Goal: Information Seeking & Learning: Learn about a topic

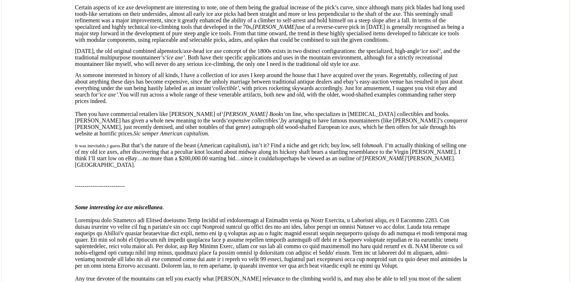
scroll to position [1368, 0]
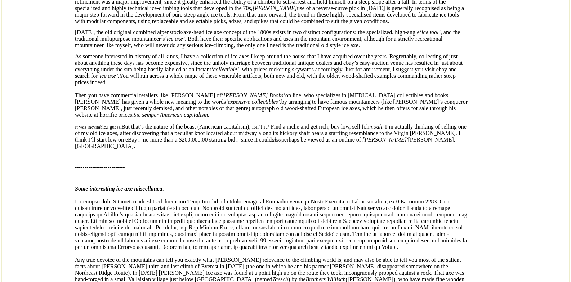
drag, startPoint x: 230, startPoint y: 180, endPoint x: 310, endPoint y: 208, distance: 85.0
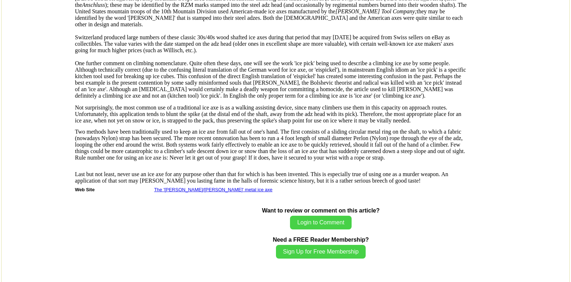
scroll to position [1729, 0]
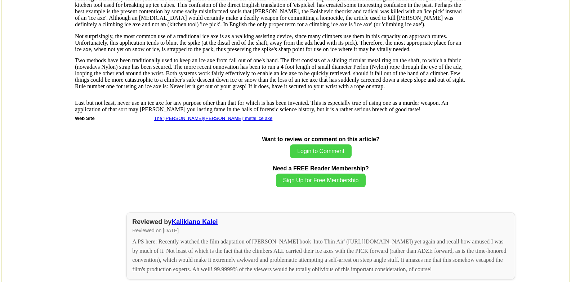
scroll to position [1801, 0]
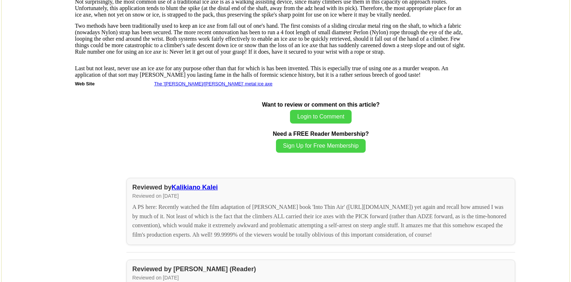
drag, startPoint x: 287, startPoint y: 191, endPoint x: 213, endPoint y: 191, distance: 73.8
drag, startPoint x: 297, startPoint y: 180, endPoint x: 232, endPoint y: 175, distance: 65.7
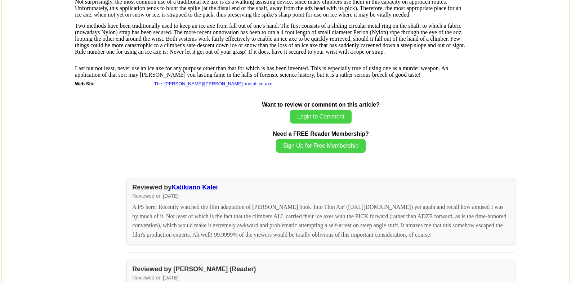
drag, startPoint x: 213, startPoint y: 192, endPoint x: 171, endPoint y: 193, distance: 42.1
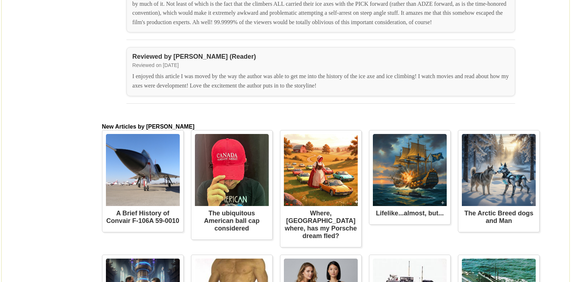
scroll to position [2017, 0]
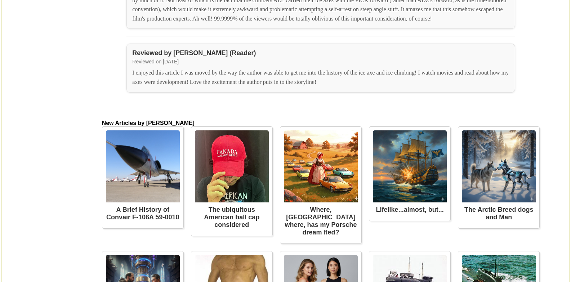
drag, startPoint x: 274, startPoint y: 124, endPoint x: 219, endPoint y: 122, distance: 55.1
drag, startPoint x: 193, startPoint y: 119, endPoint x: 320, endPoint y: 121, distance: 127.1
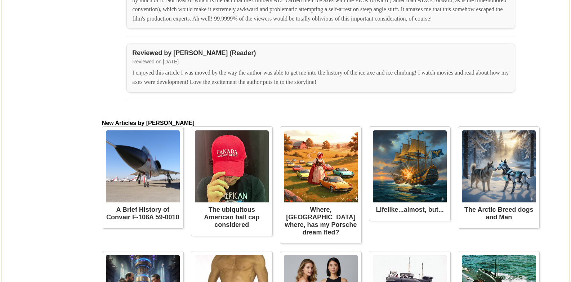
drag, startPoint x: 344, startPoint y: 136, endPoint x: 186, endPoint y: 147, distance: 158.2
drag, startPoint x: 243, startPoint y: 149, endPoint x: 268, endPoint y: 152, distance: 24.3
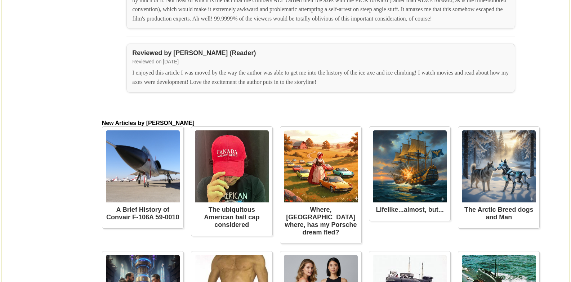
drag, startPoint x: 326, startPoint y: 151, endPoint x: 136, endPoint y: 90, distance: 199.6
drag, startPoint x: 165, startPoint y: 95, endPoint x: 170, endPoint y: 98, distance: 6.1
drag, startPoint x: 296, startPoint y: 116, endPoint x: 148, endPoint y: 120, distance: 148.1
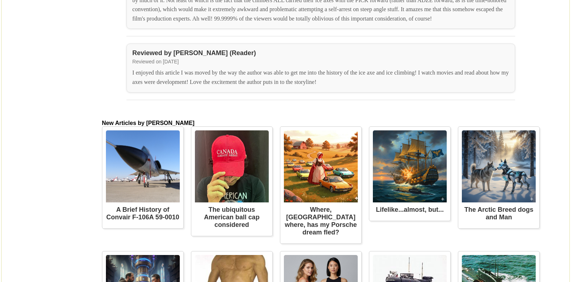
drag, startPoint x: 188, startPoint y: 158, endPoint x: 151, endPoint y: 154, distance: 36.9
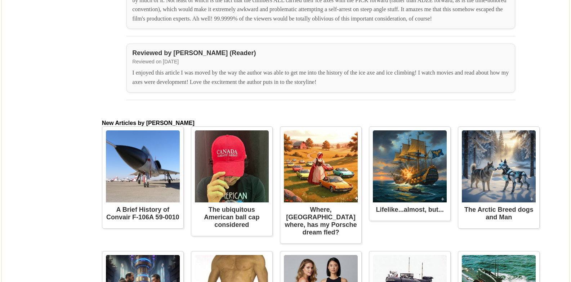
drag, startPoint x: 330, startPoint y: 167, endPoint x: 192, endPoint y: 161, distance: 138.4
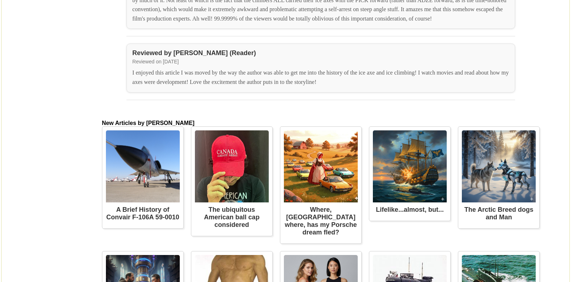
drag, startPoint x: 164, startPoint y: 138, endPoint x: 349, endPoint y: 217, distance: 200.4
drag, startPoint x: 327, startPoint y: 245, endPoint x: 337, endPoint y: 237, distance: 12.8
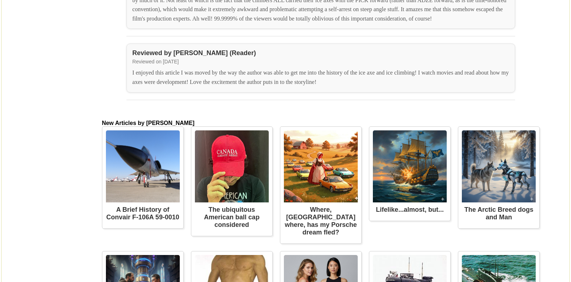
drag, startPoint x: 183, startPoint y: 246, endPoint x: 77, endPoint y: 82, distance: 195.6
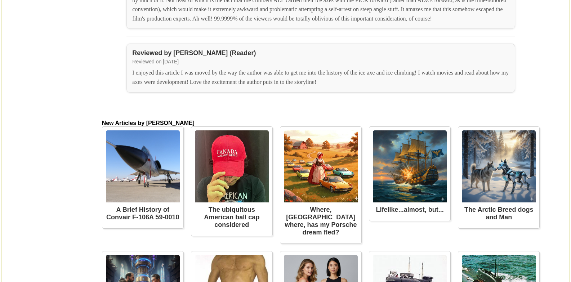
drag, startPoint x: 463, startPoint y: 60, endPoint x: 174, endPoint y: 53, distance: 288.9
drag, startPoint x: 167, startPoint y: 53, endPoint x: 133, endPoint y: 54, distance: 33.9
drag, startPoint x: 70, startPoint y: 49, endPoint x: 334, endPoint y: 85, distance: 266.8
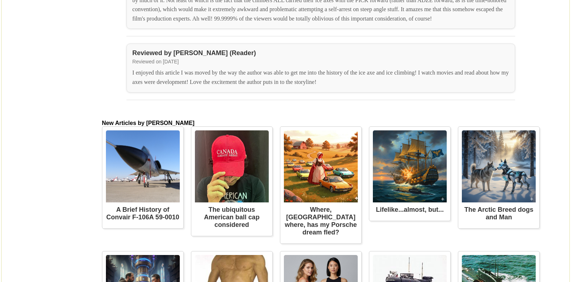
drag, startPoint x: 440, startPoint y: 72, endPoint x: 167, endPoint y: 55, distance: 273.2
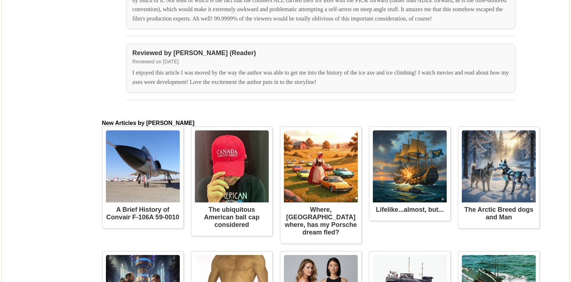
drag, startPoint x: 76, startPoint y: 52, endPoint x: 274, endPoint y: 73, distance: 199.5
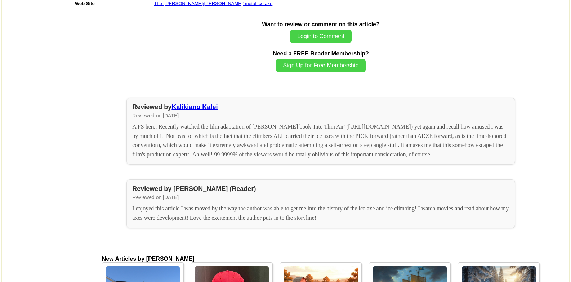
scroll to position [1823, 0]
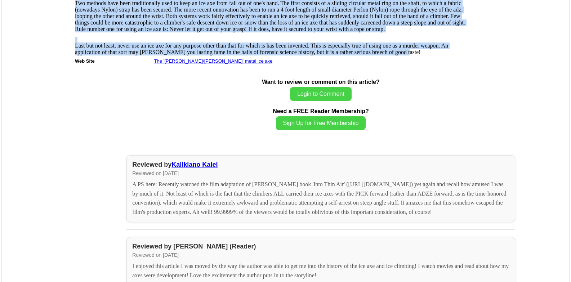
drag, startPoint x: 184, startPoint y: 245, endPoint x: 74, endPoint y: 39, distance: 234.1
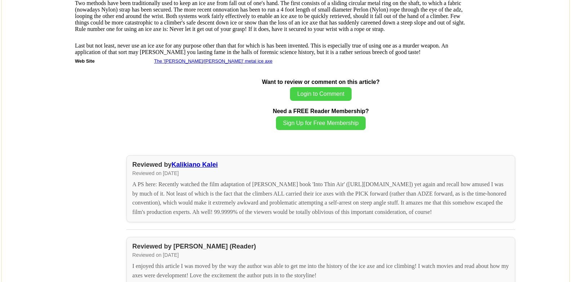
drag, startPoint x: 135, startPoint y: 136, endPoint x: 341, endPoint y: 217, distance: 221.4
drag, startPoint x: 343, startPoint y: 214, endPoint x: 349, endPoint y: 197, distance: 18.7
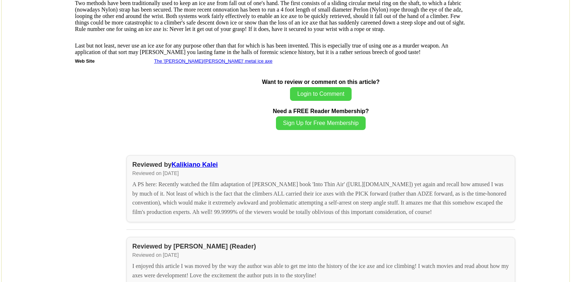
drag, startPoint x: 68, startPoint y: 134, endPoint x: 198, endPoint y: 175, distance: 136.8
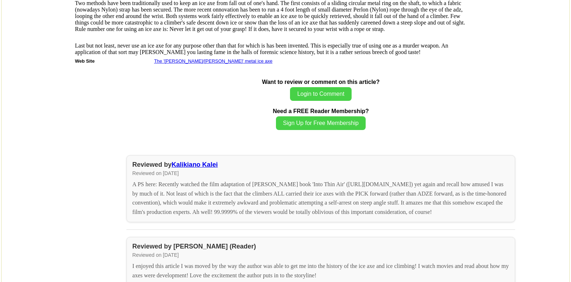
drag, startPoint x: 140, startPoint y: 184, endPoint x: 67, endPoint y: 136, distance: 87.2
drag, startPoint x: 67, startPoint y: 130, endPoint x: 155, endPoint y: 177, distance: 100.5
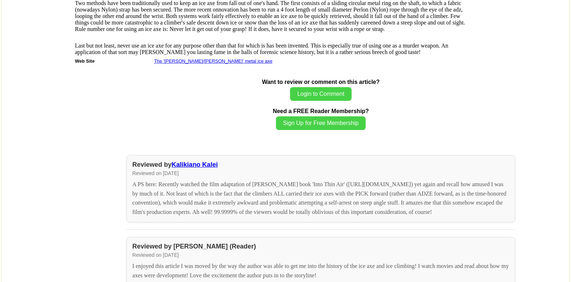
drag, startPoint x: 130, startPoint y: 186, endPoint x: 75, endPoint y: 134, distance: 76.4
